Goal: Navigation & Orientation: Find specific page/section

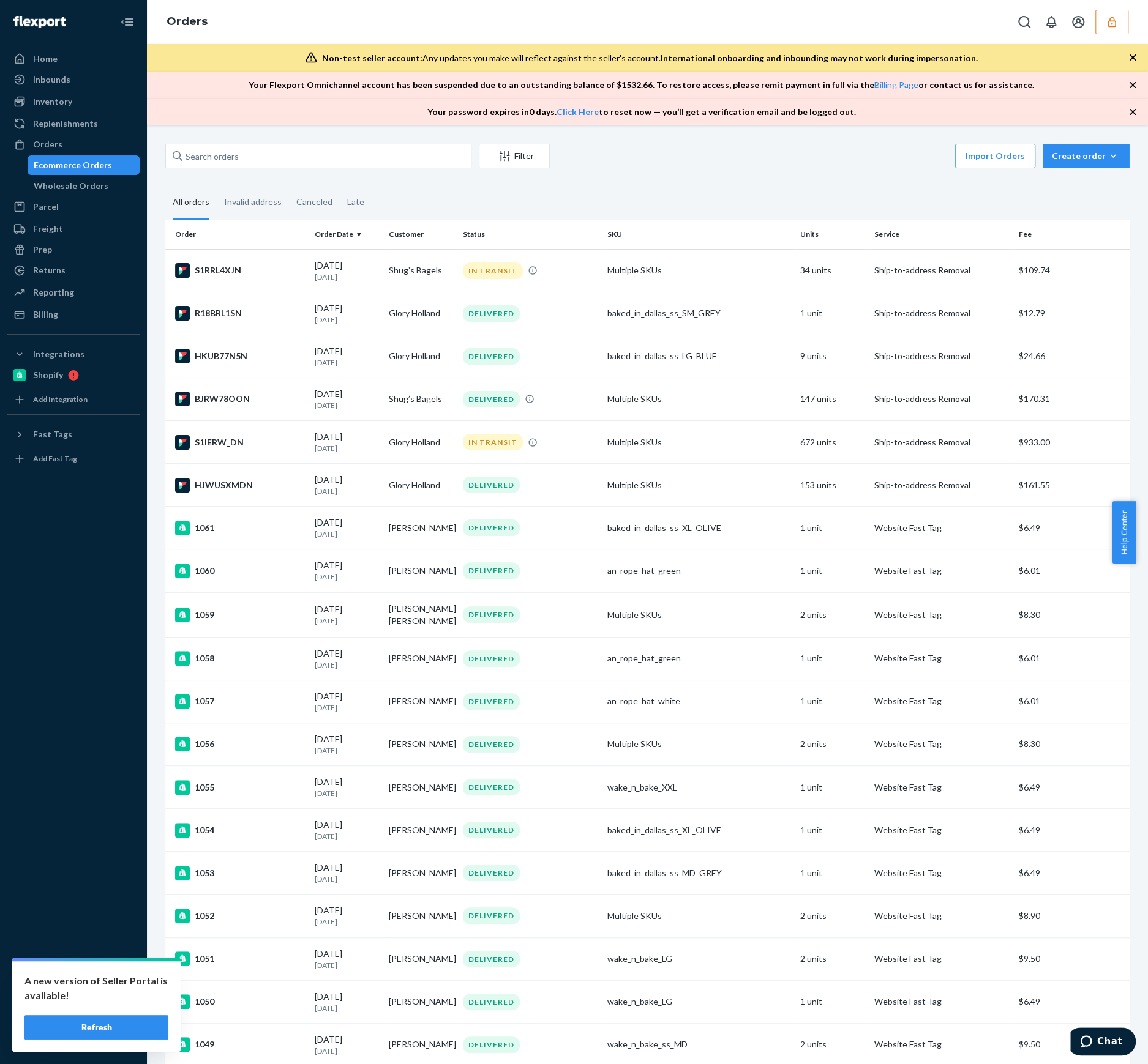
click at [1104, 26] on button "button" at bounding box center [1112, 22] width 33 height 25
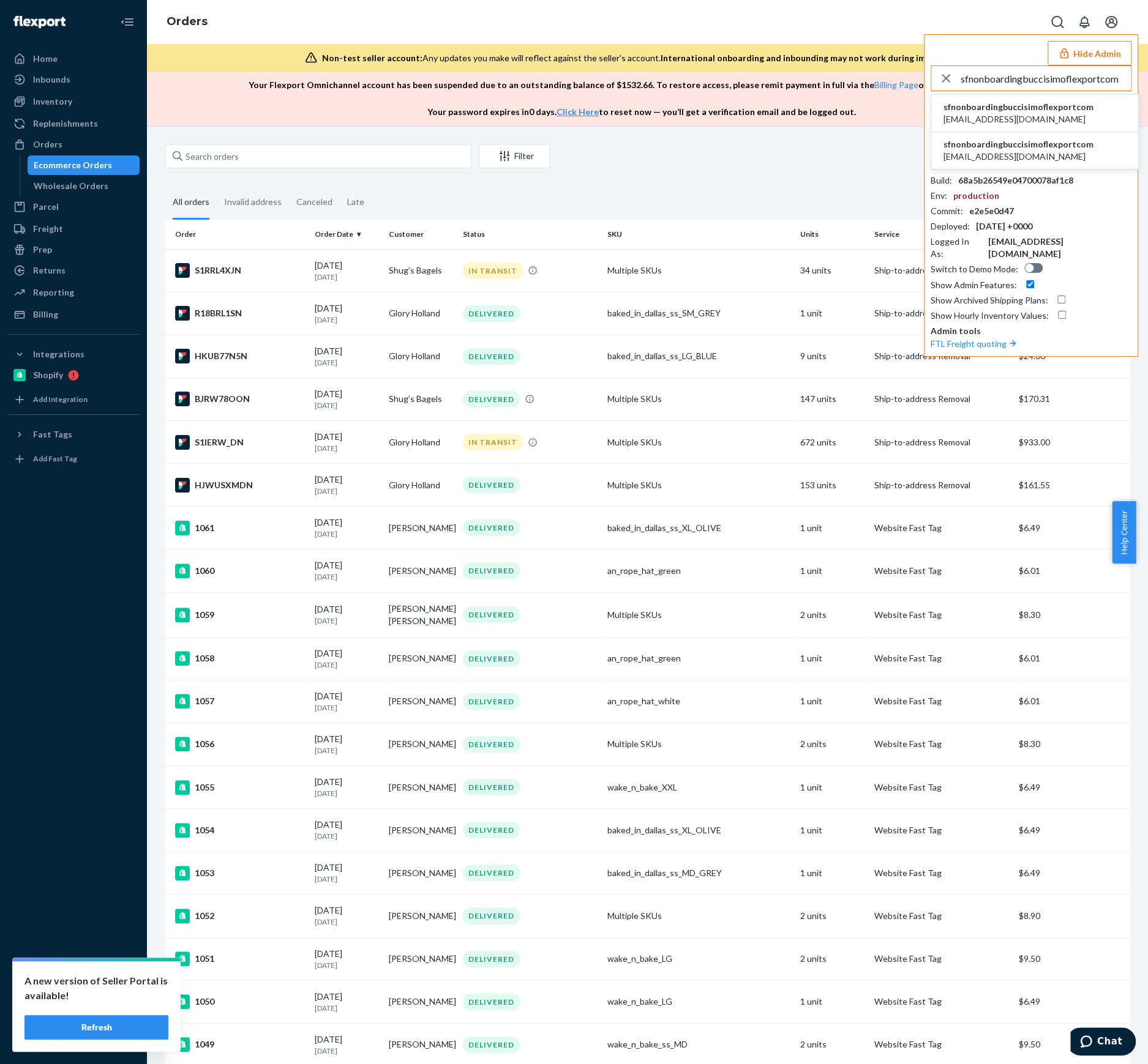
type input "sfnonboardingbuccisimoflexportcom"
click at [1011, 108] on span "sfnonboardingbuccisimoflexportcom" at bounding box center [1018, 107] width 150 height 12
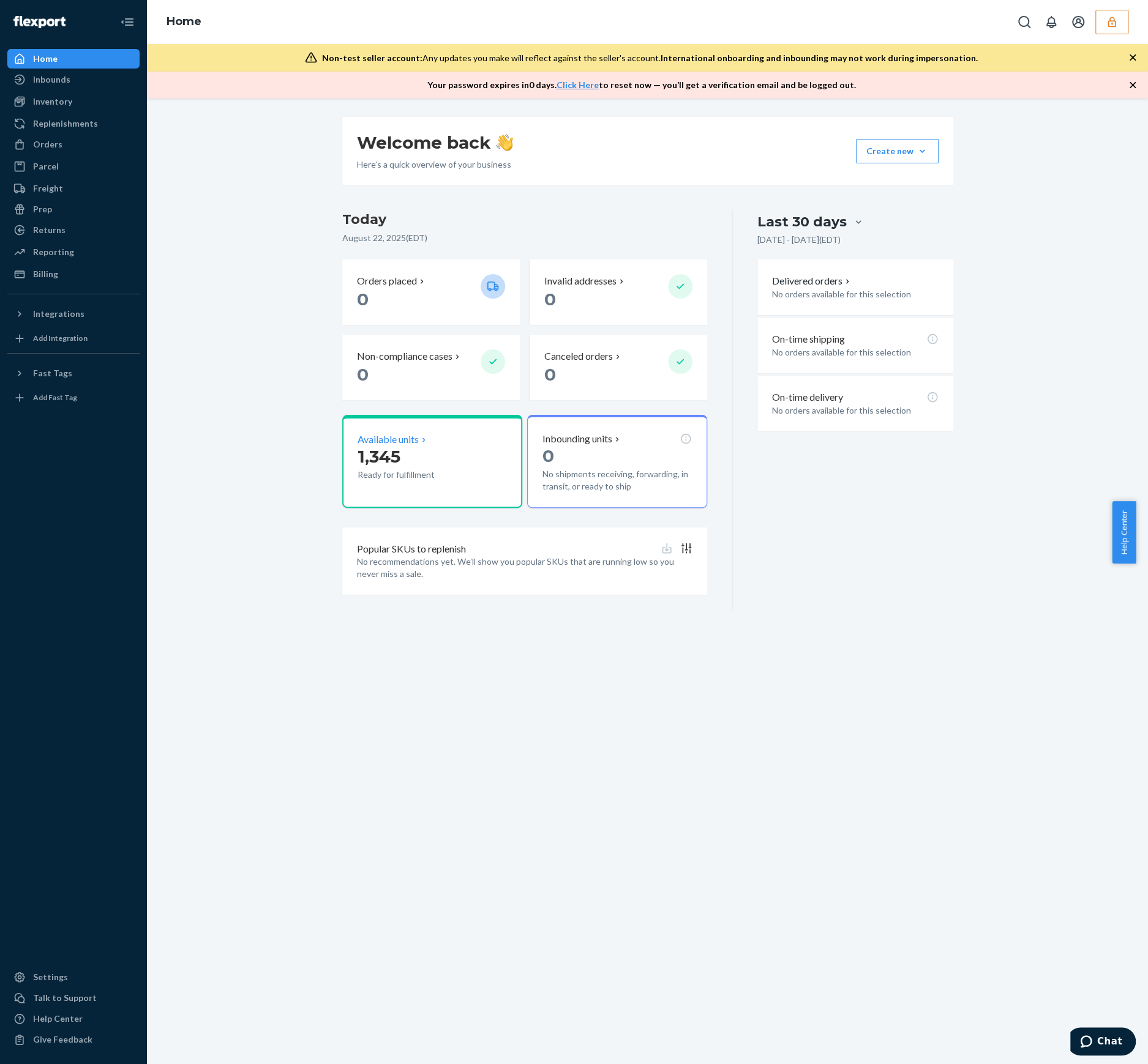
click at [449, 436] on div "Available units" at bounding box center [432, 440] width 150 height 14
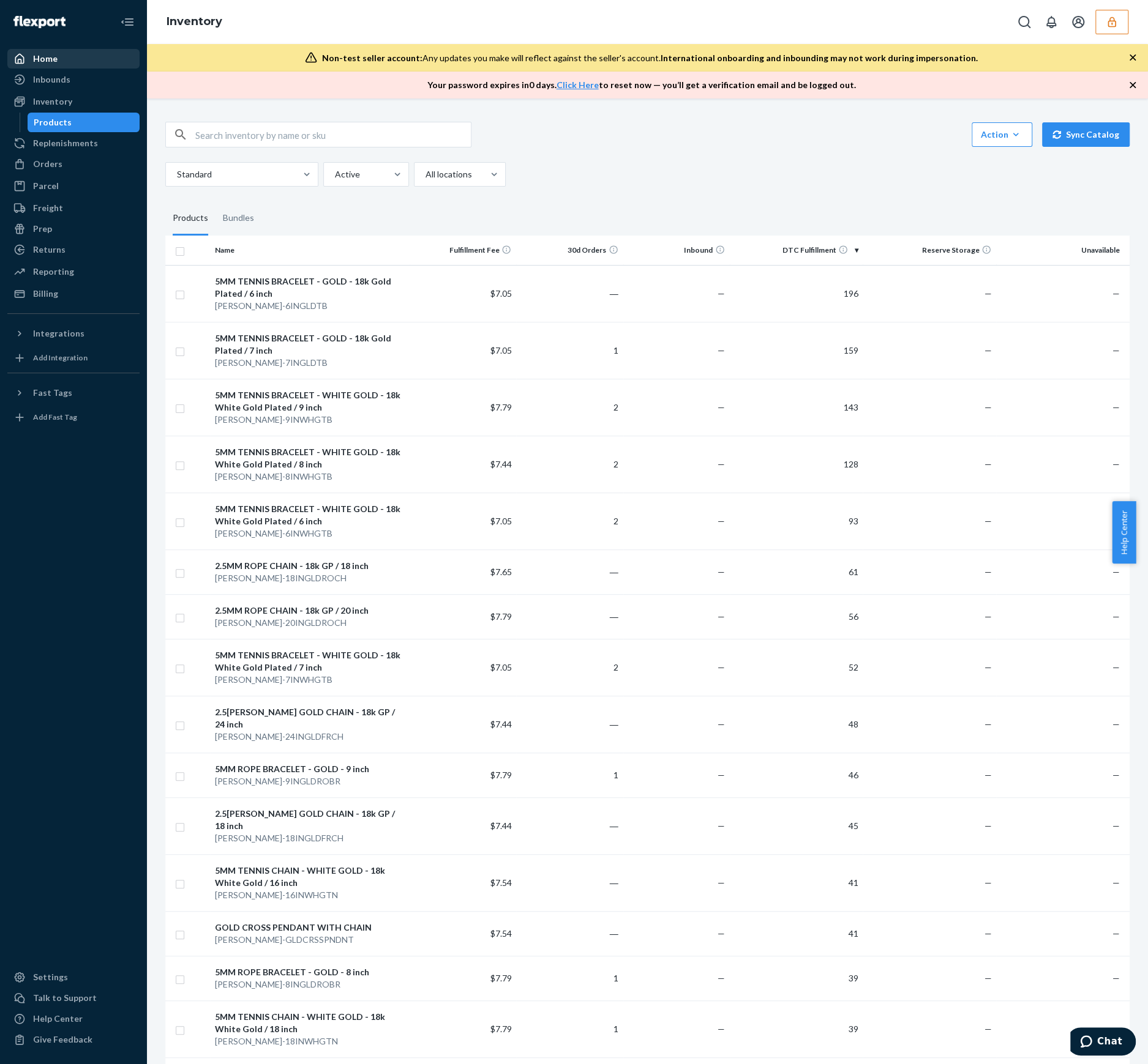
click at [37, 62] on div "Home" at bounding box center [46, 59] width 25 height 12
